Goal: Find specific page/section: Find specific page/section

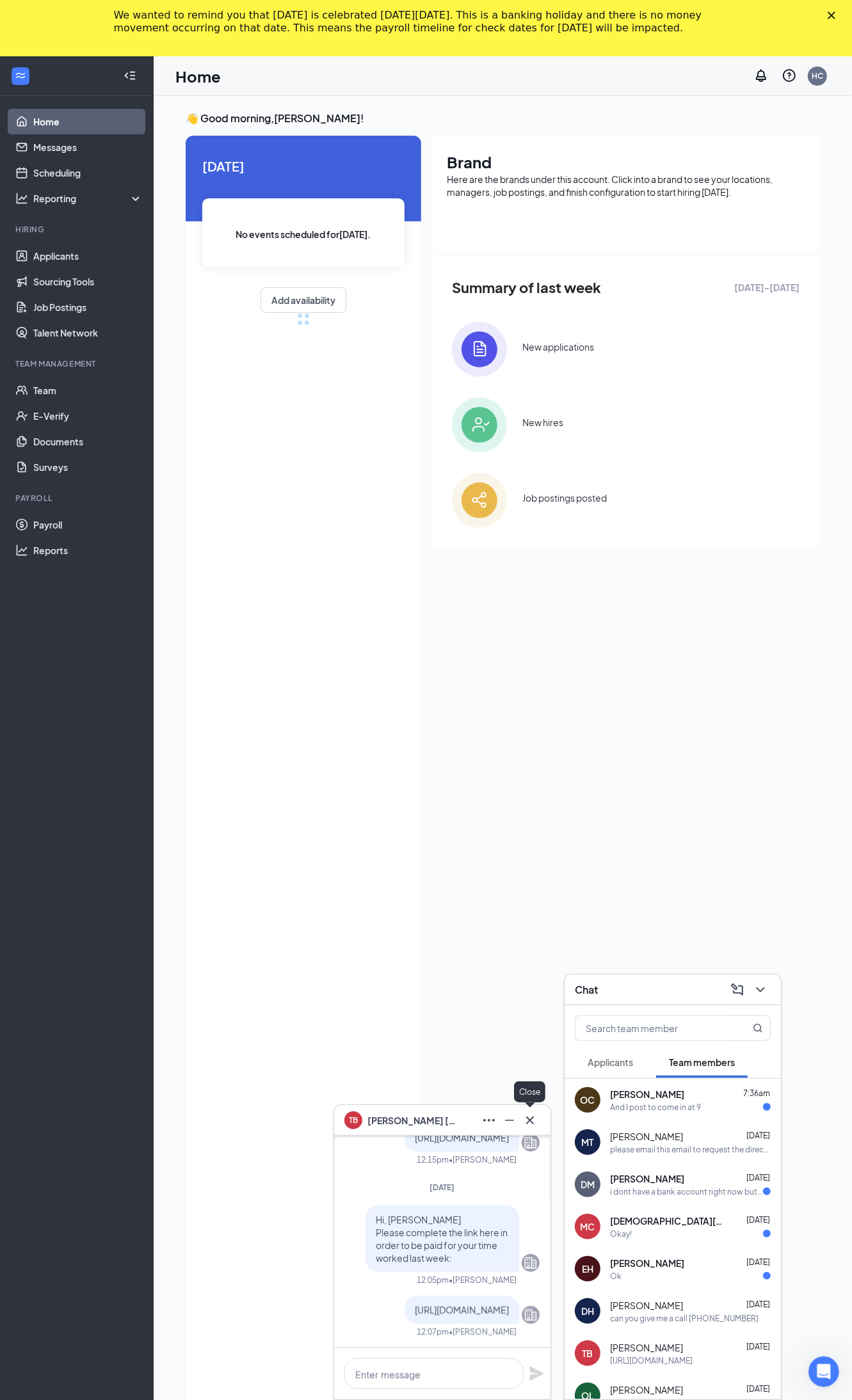
click at [525, 1124] on icon "Cross" at bounding box center [530, 1120] width 15 height 15
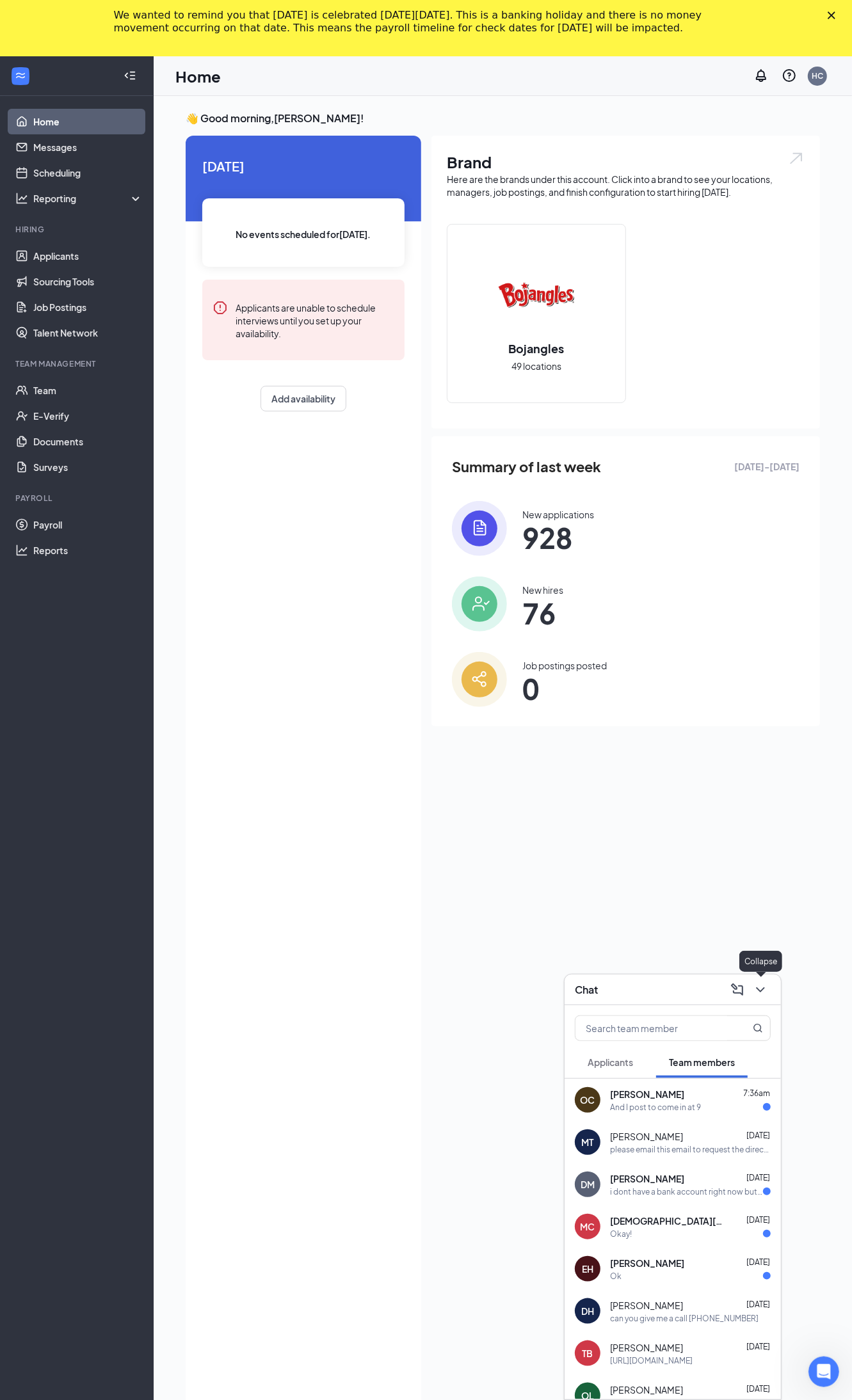
click at [762, 987] on icon "ChevronDown" at bounding box center [760, 989] width 15 height 15
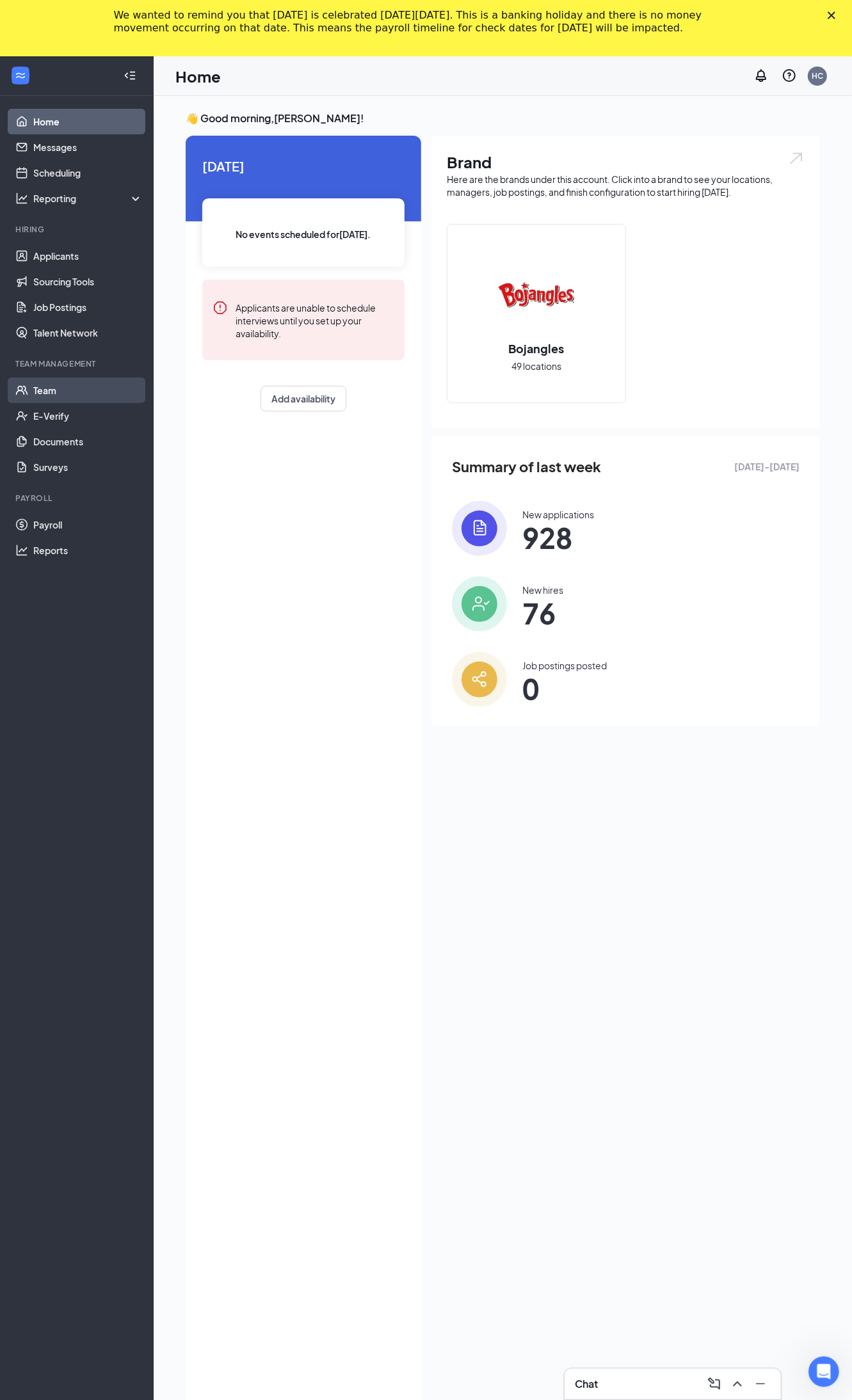
click at [36, 388] on link "Team" at bounding box center [88, 390] width 109 height 25
